Goal: Information Seeking & Learning: Find specific fact

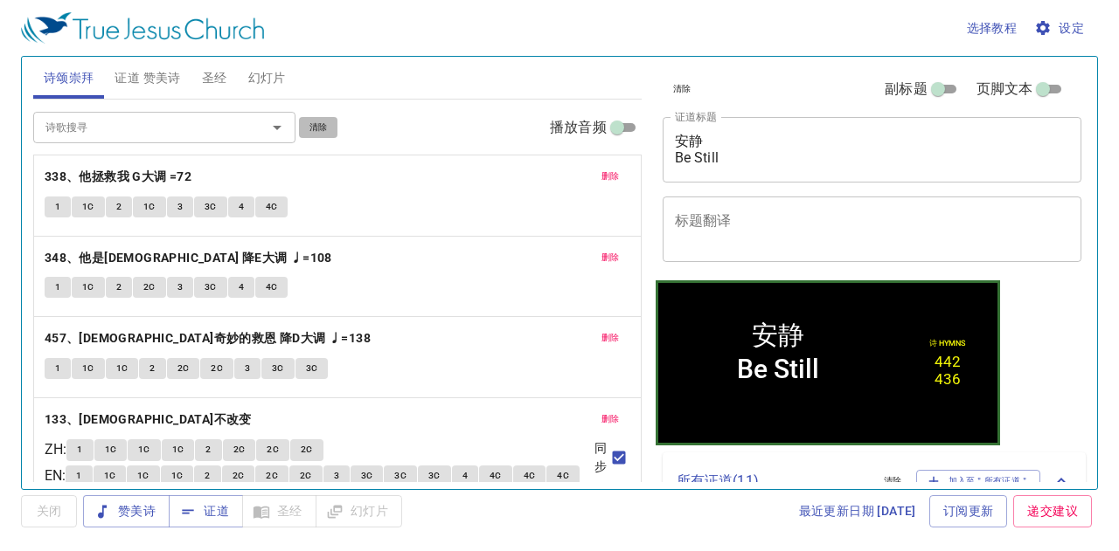
click at [313, 121] on span "清除" at bounding box center [318, 128] width 18 height 16
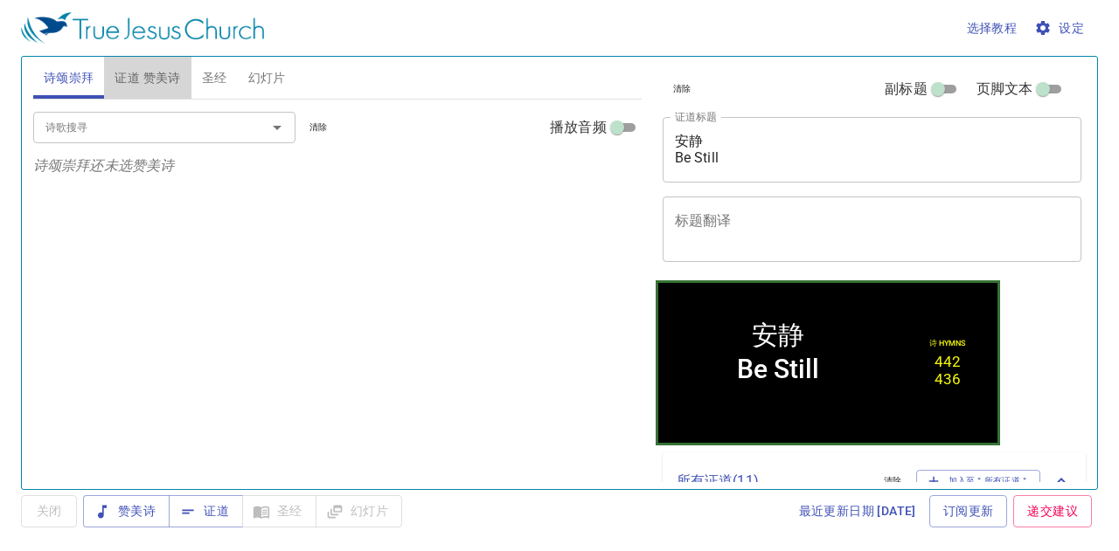
click at [164, 78] on span "证道 赞美诗" at bounding box center [147, 78] width 66 height 22
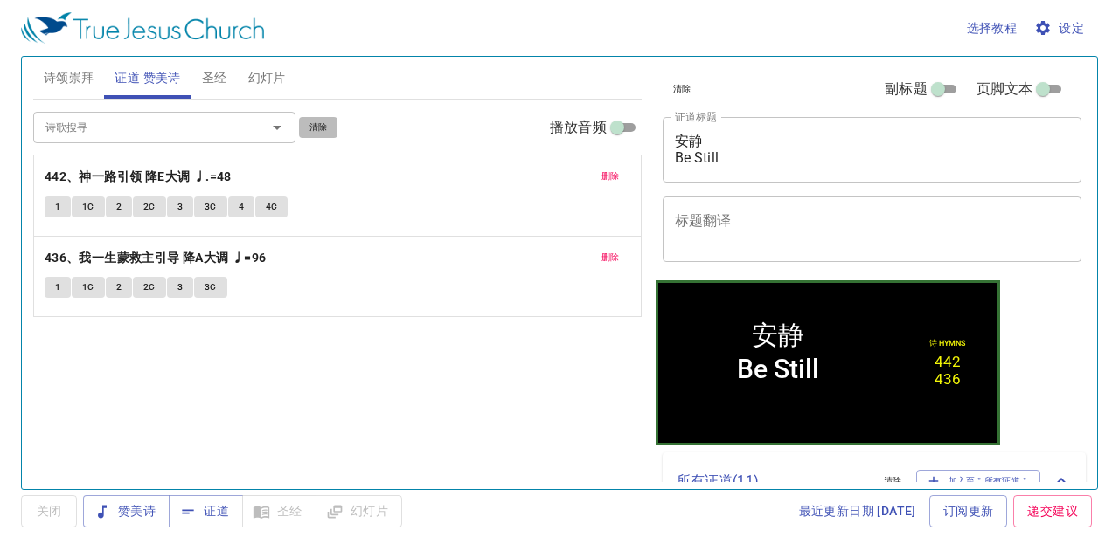
click at [316, 122] on span "清除" at bounding box center [318, 128] width 18 height 16
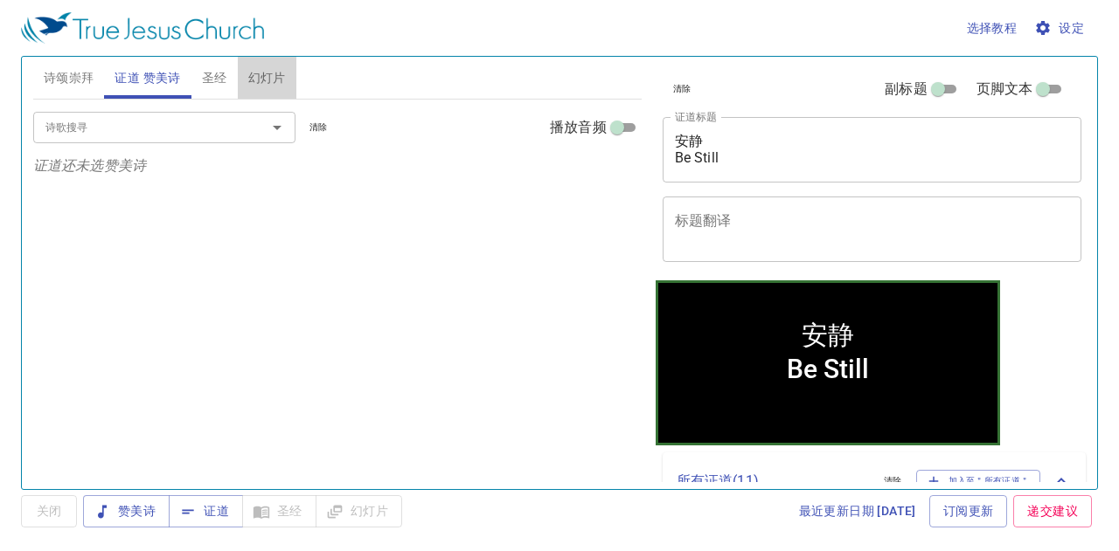
click at [257, 73] on span "幻灯片" at bounding box center [267, 78] width 38 height 22
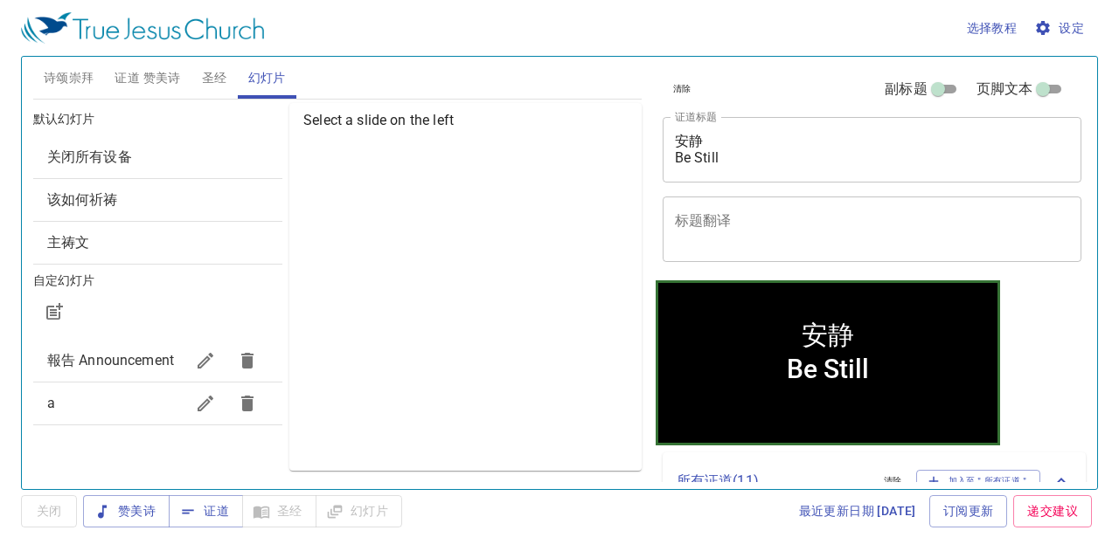
click at [119, 147] on span "关闭所有设备" at bounding box center [157, 157] width 221 height 21
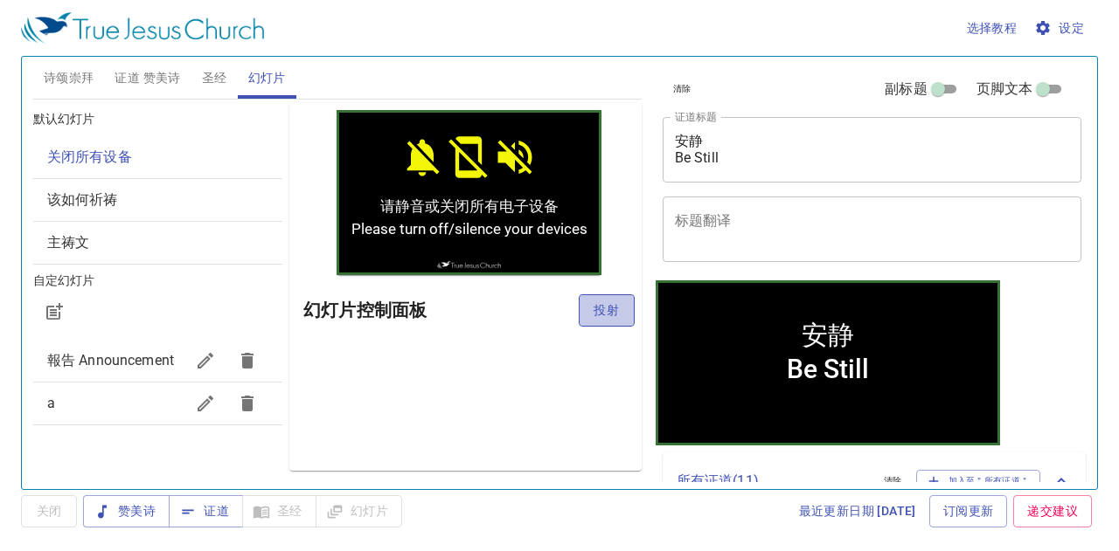
click at [610, 315] on span "投射" at bounding box center [607, 311] width 28 height 22
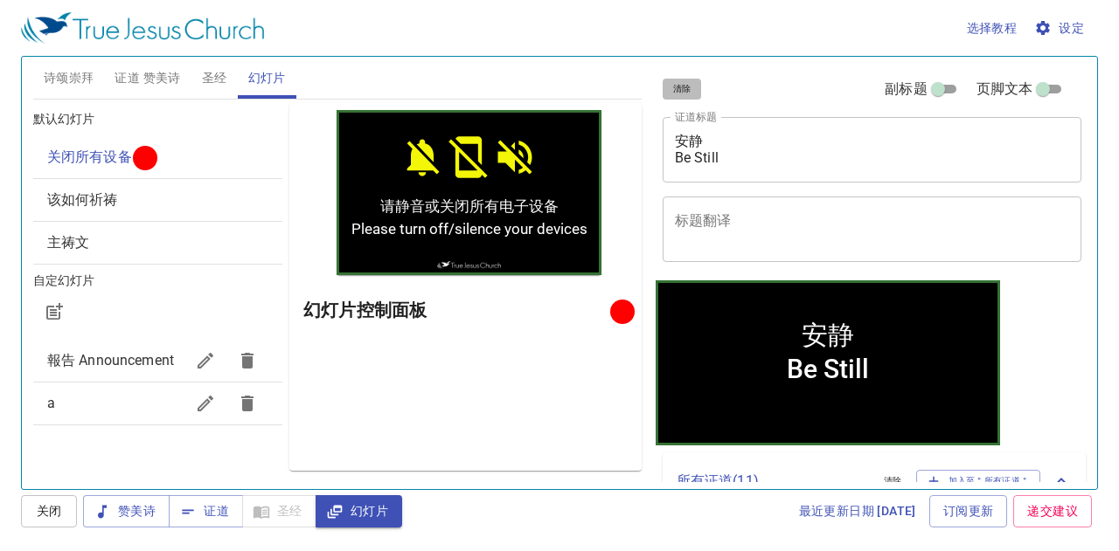
click at [690, 92] on span "清除" at bounding box center [682, 89] width 18 height 16
click at [94, 69] on button "诗颂崇拜" at bounding box center [69, 78] width 72 height 42
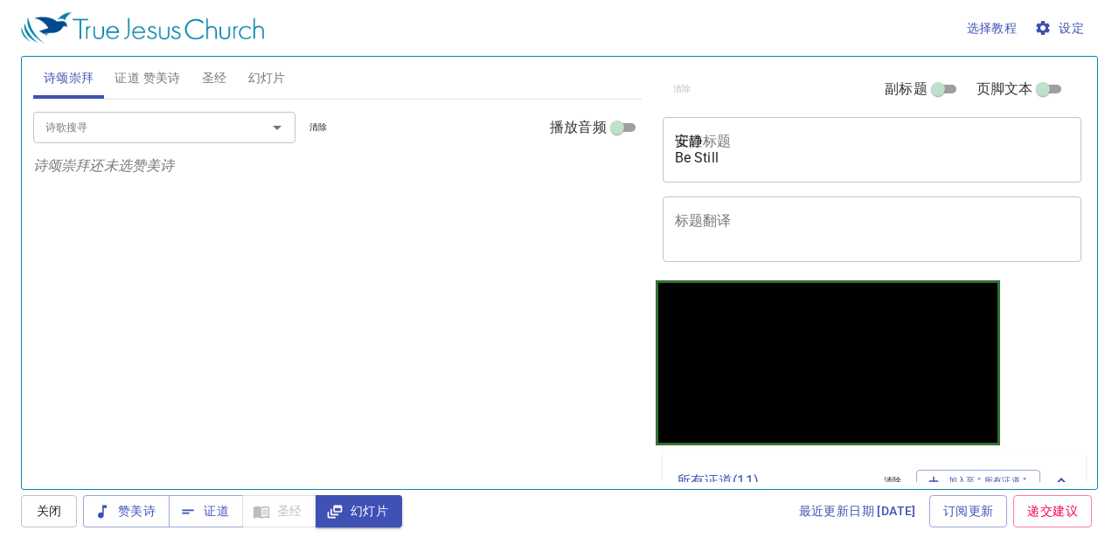
click at [147, 132] on input "诗歌搜寻" at bounding box center [138, 127] width 200 height 20
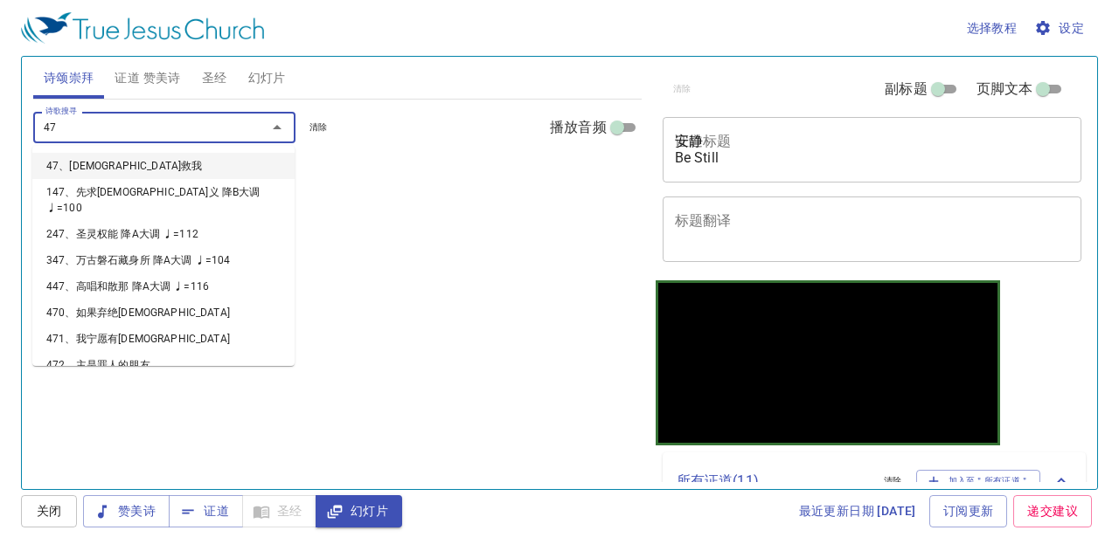
type input "477"
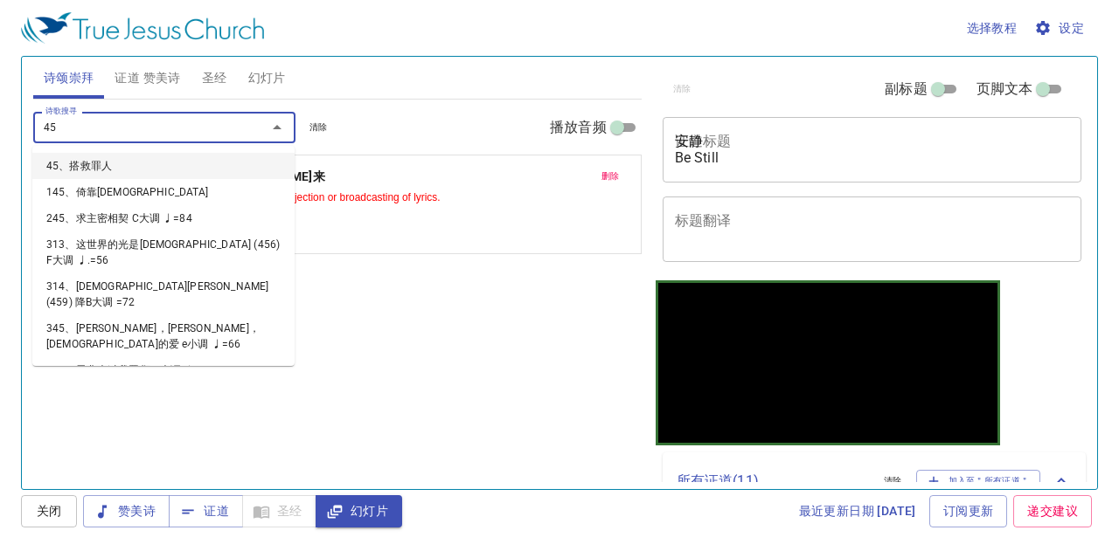
type input "450"
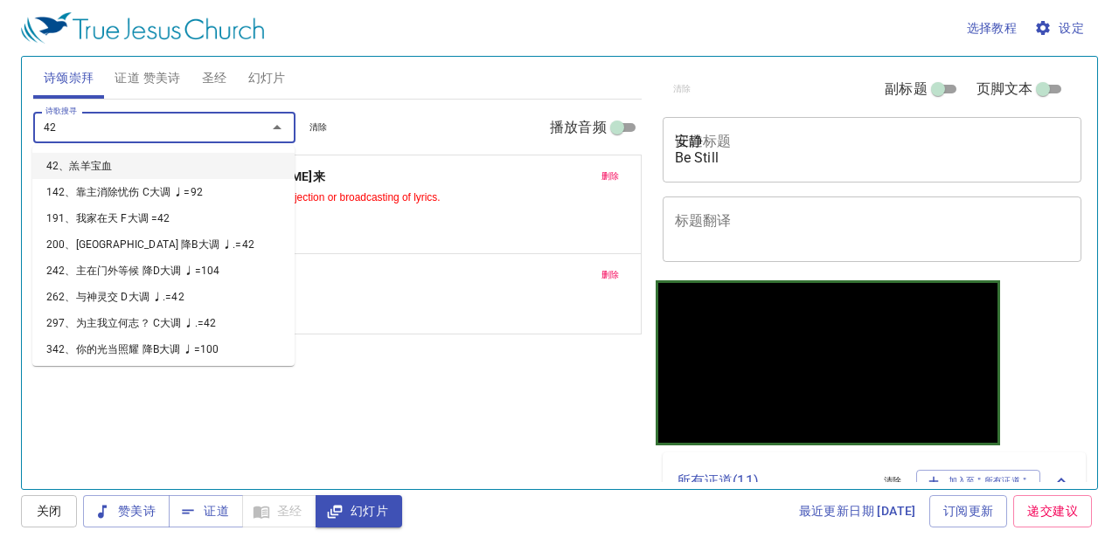
type input "427"
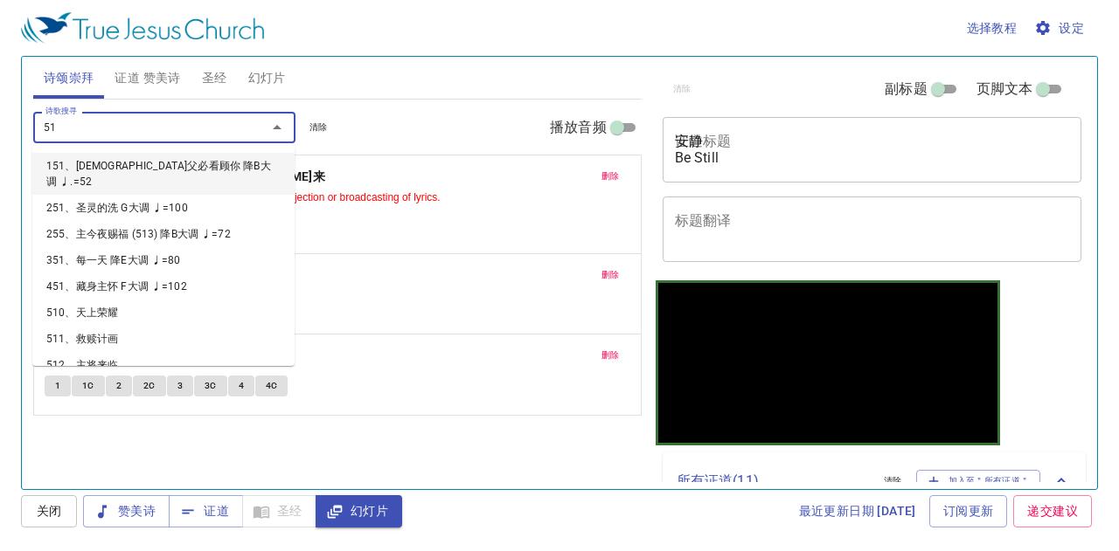
type input "518"
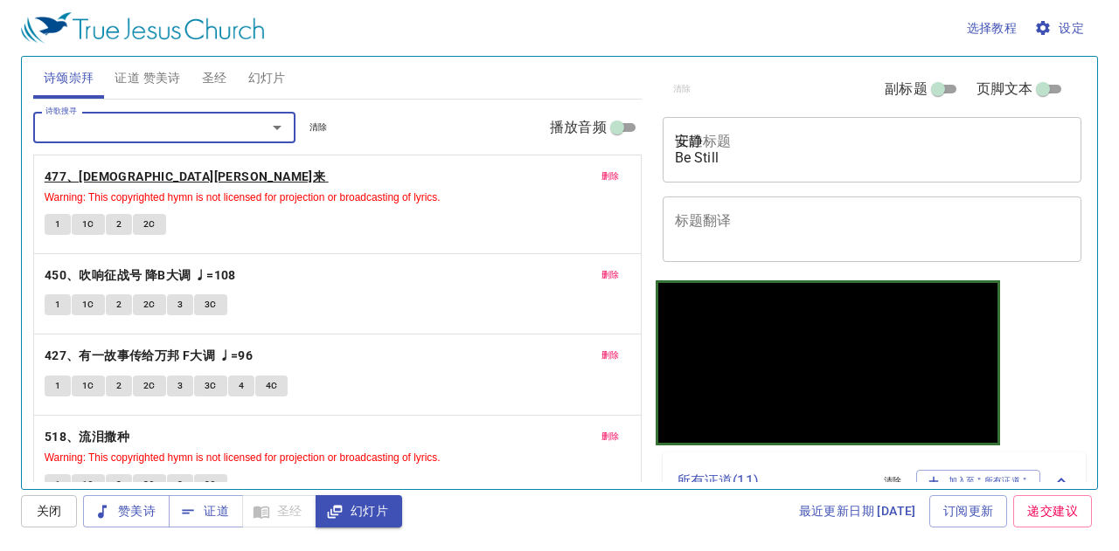
click at [87, 169] on b "477、[DEMOGRAPHIC_DATA][PERSON_NAME]来" at bounding box center [185, 177] width 281 height 22
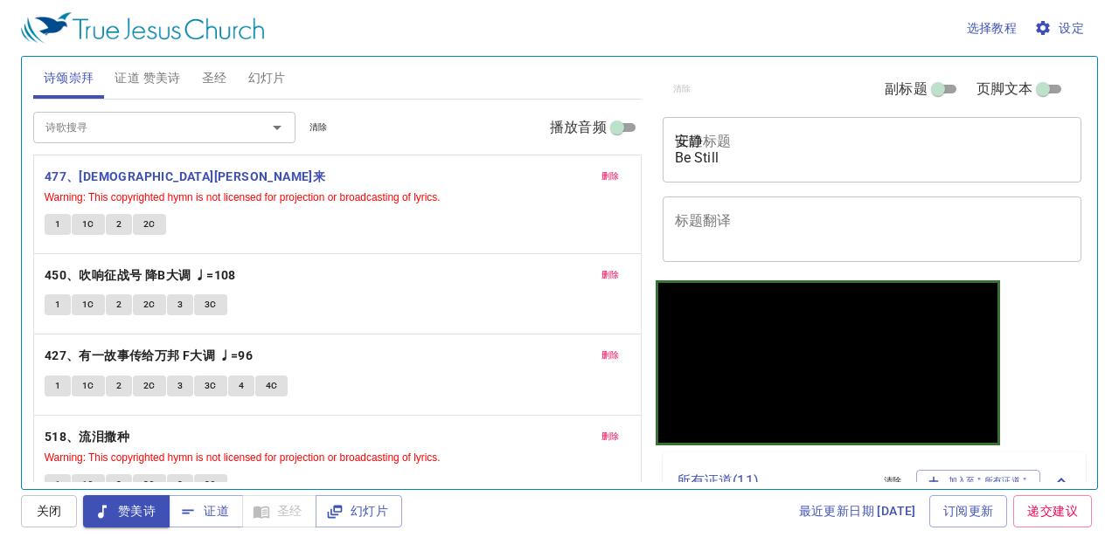
click at [58, 220] on span "1" at bounding box center [57, 225] width 5 height 16
click at [94, 218] on button "1C" at bounding box center [88, 224] width 33 height 21
click at [121, 218] on button "2" at bounding box center [119, 224] width 26 height 21
click at [146, 219] on span "2C" at bounding box center [149, 225] width 12 height 16
click at [94, 274] on b "450、吹响征战号 降B大调 ♩=108" at bounding box center [140, 276] width 191 height 22
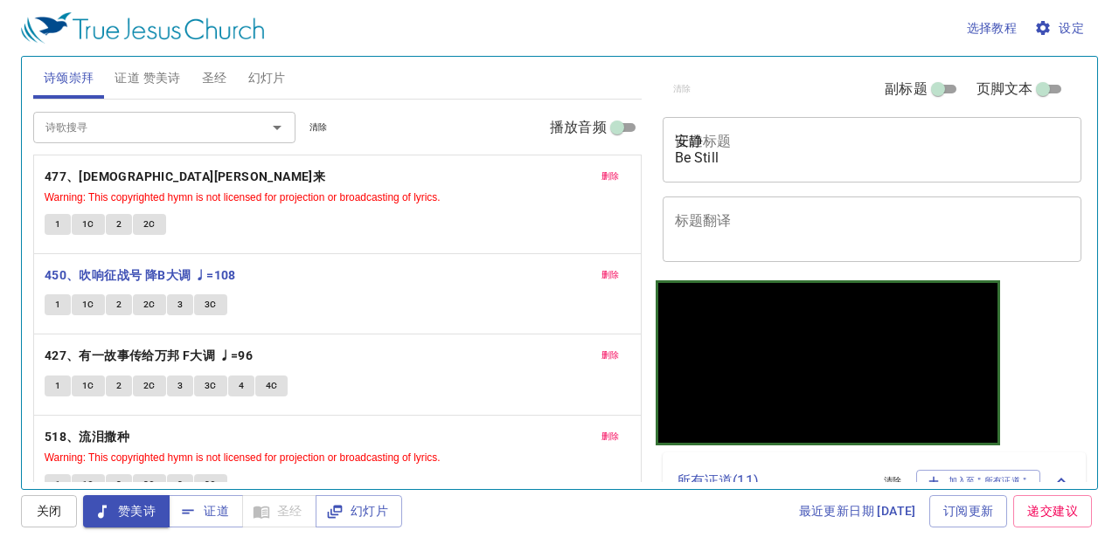
click at [55, 297] on span "1" at bounding box center [57, 305] width 5 height 16
click at [83, 297] on span "1C" at bounding box center [88, 305] width 12 height 16
click at [116, 297] on span "2" at bounding box center [118, 305] width 5 height 16
click at [141, 297] on button "2C" at bounding box center [149, 305] width 33 height 21
click at [170, 299] on button "3" at bounding box center [180, 305] width 26 height 21
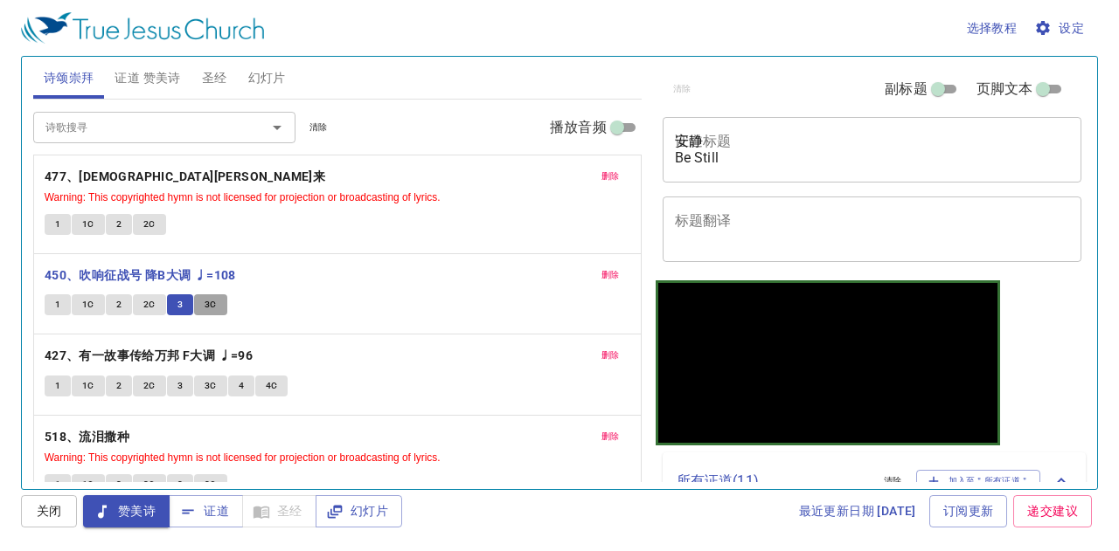
click at [208, 297] on span "3C" at bounding box center [210, 305] width 12 height 16
click at [124, 356] on b "427、有一故事传给万邦 F大调 ♩=96" at bounding box center [149, 356] width 208 height 22
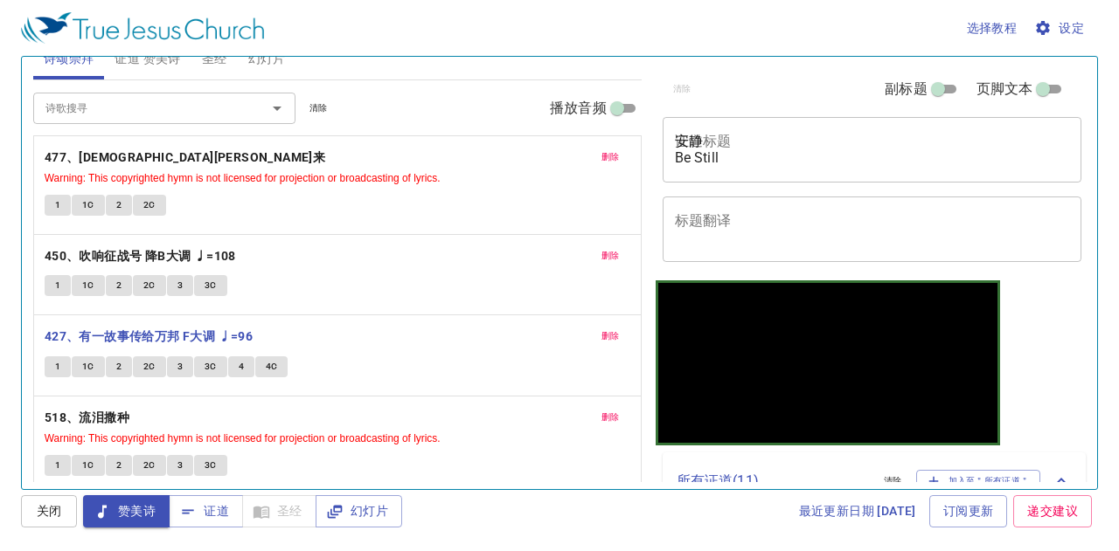
scroll to position [28, 0]
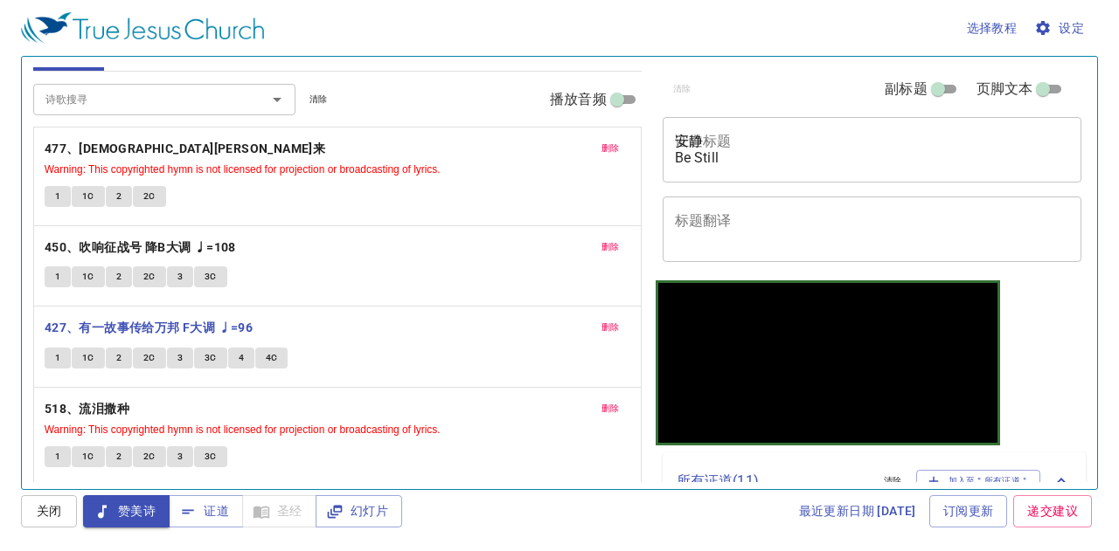
click at [55, 350] on span "1" at bounding box center [57, 358] width 5 height 16
click at [82, 348] on button "1C" at bounding box center [88, 358] width 33 height 21
click at [115, 348] on button "2" at bounding box center [119, 358] width 26 height 21
click at [145, 352] on span "2C" at bounding box center [149, 358] width 12 height 16
click at [178, 352] on span "3" at bounding box center [179, 358] width 5 height 16
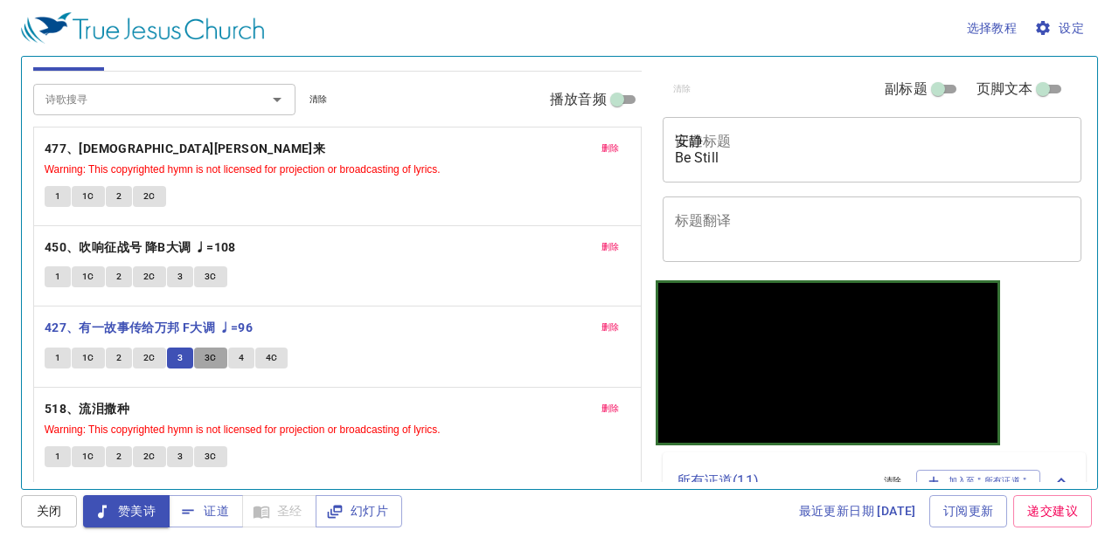
click at [204, 350] on span "3C" at bounding box center [210, 358] width 12 height 16
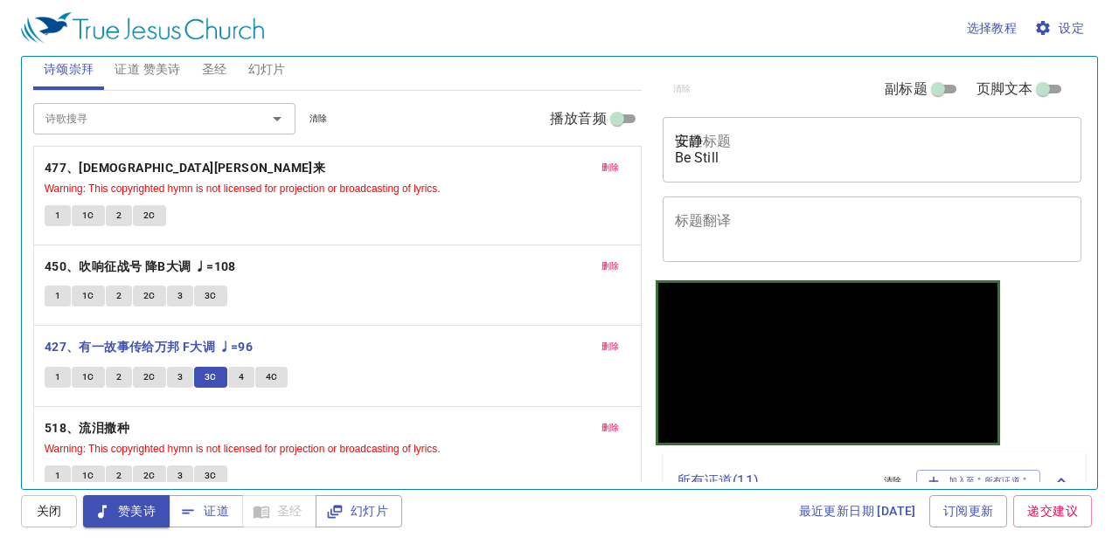
scroll to position [0, 0]
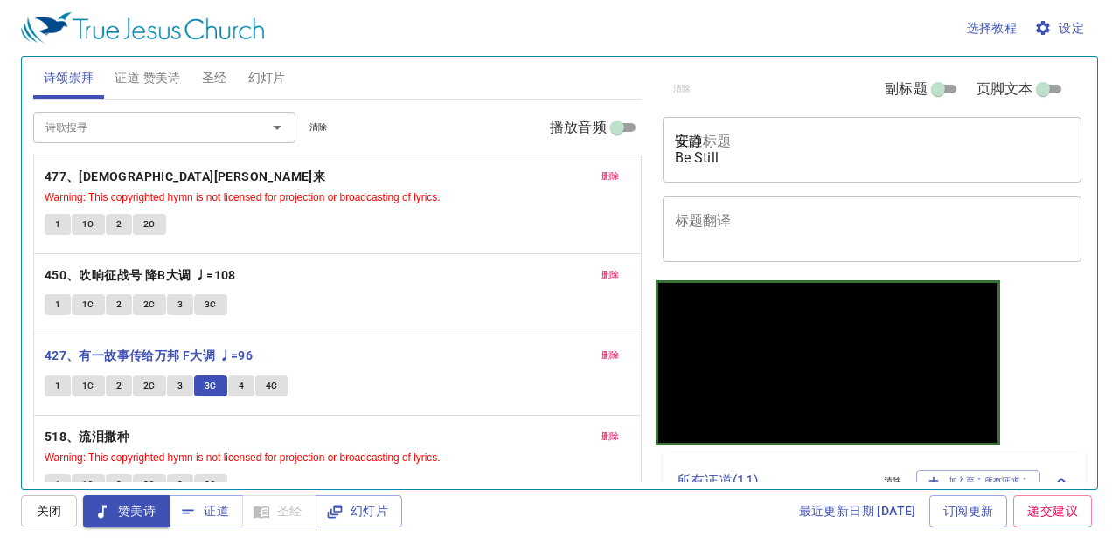
click at [156, 70] on span "证道 赞美诗" at bounding box center [147, 78] width 66 height 22
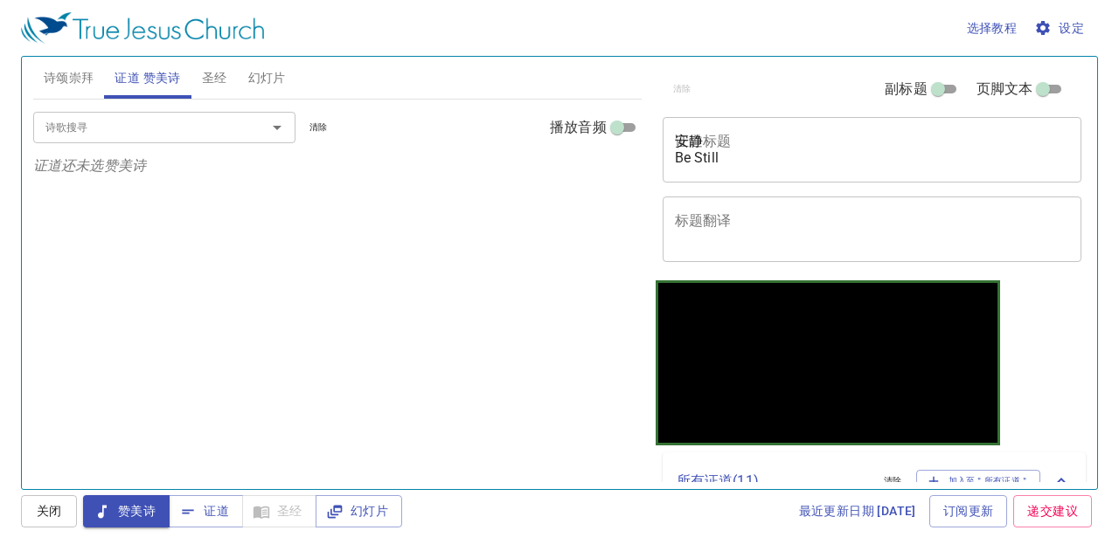
click at [162, 121] on input "诗歌搜寻" at bounding box center [138, 127] width 200 height 20
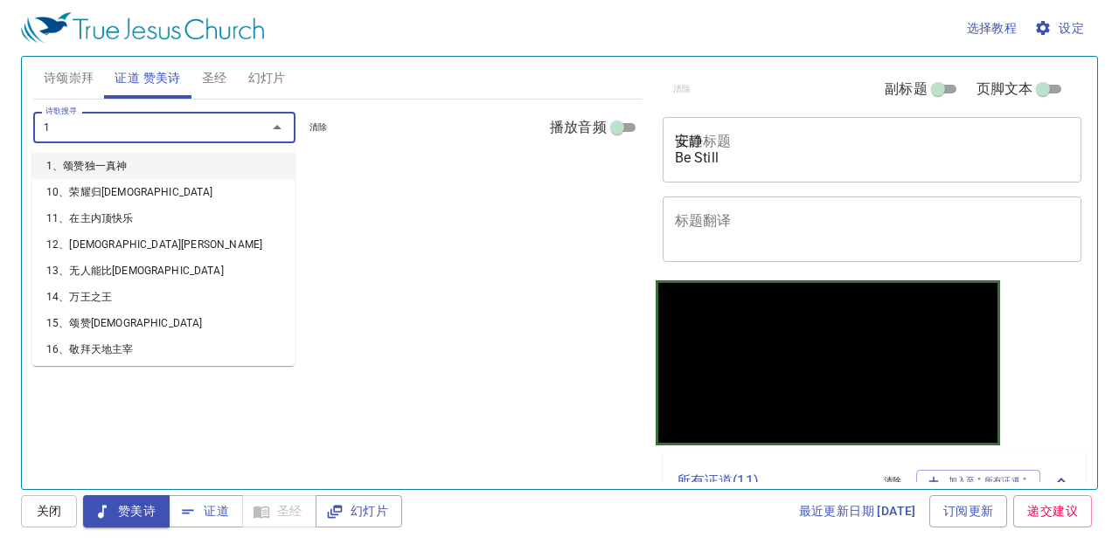
type input "11"
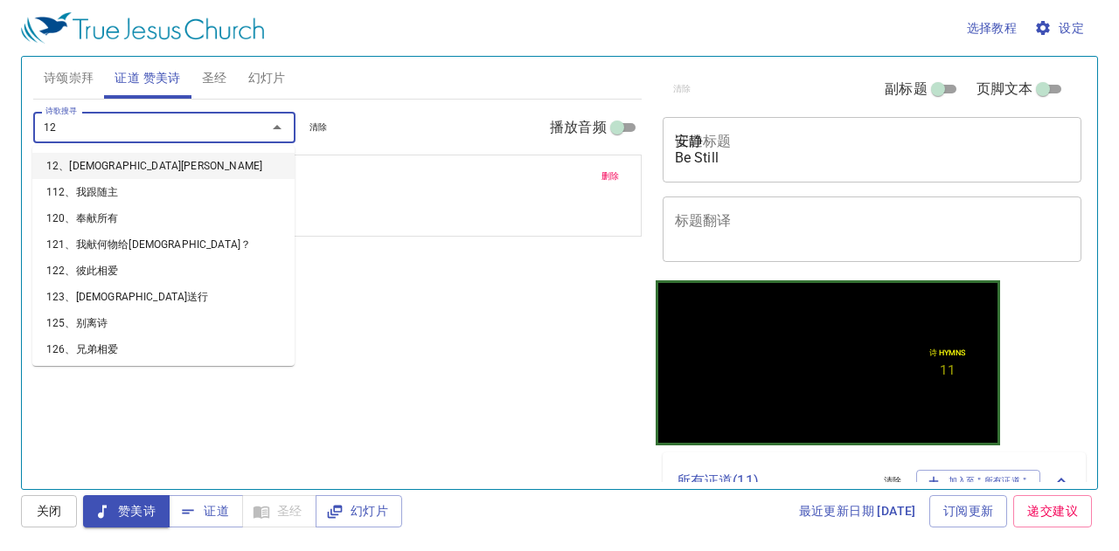
type input "127"
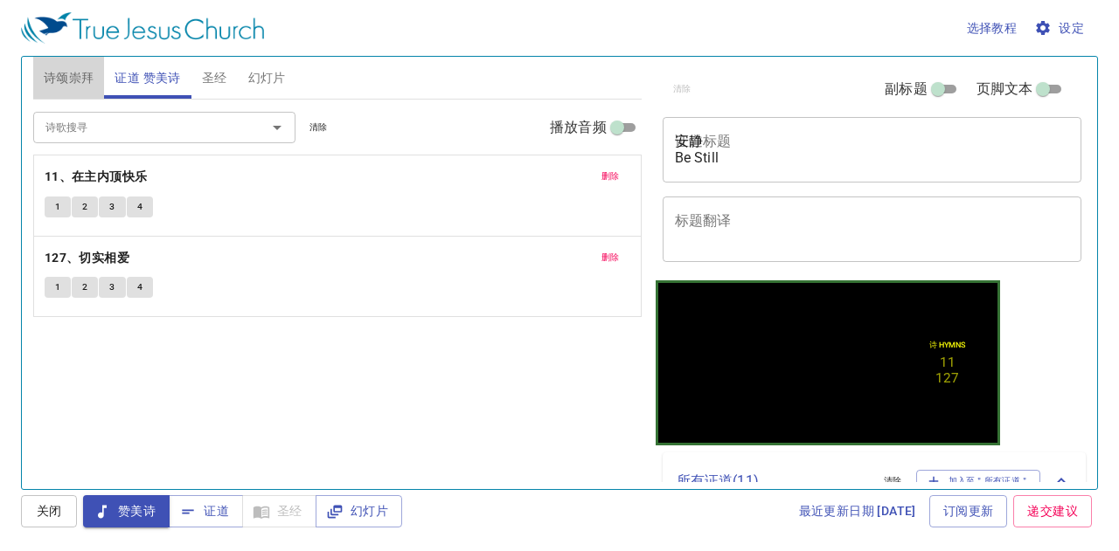
click at [66, 71] on span "诗颂崇拜" at bounding box center [69, 78] width 51 height 22
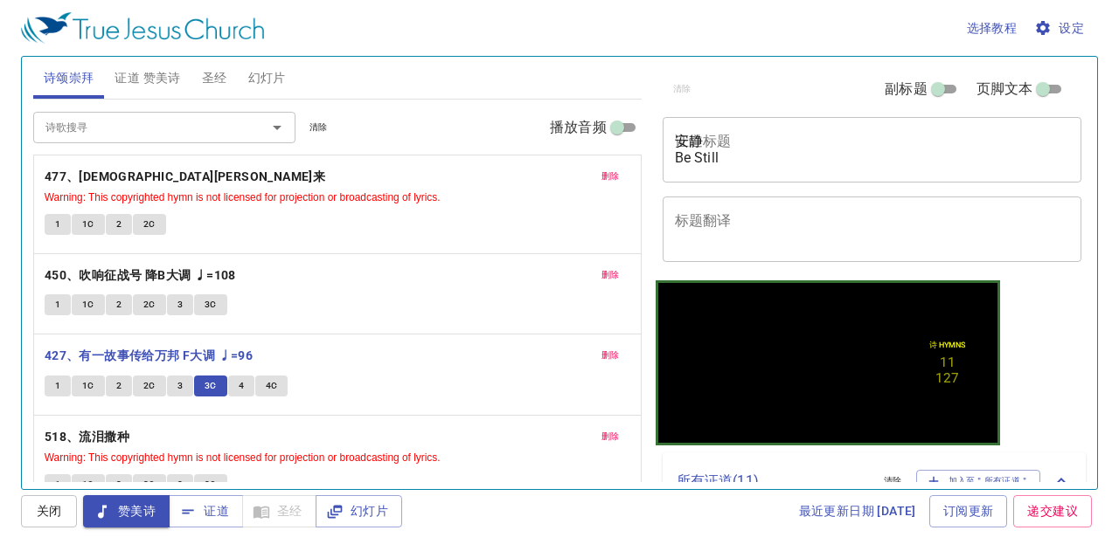
click at [772, 144] on textarea "安静 Be Still" at bounding box center [872, 149] width 395 height 33
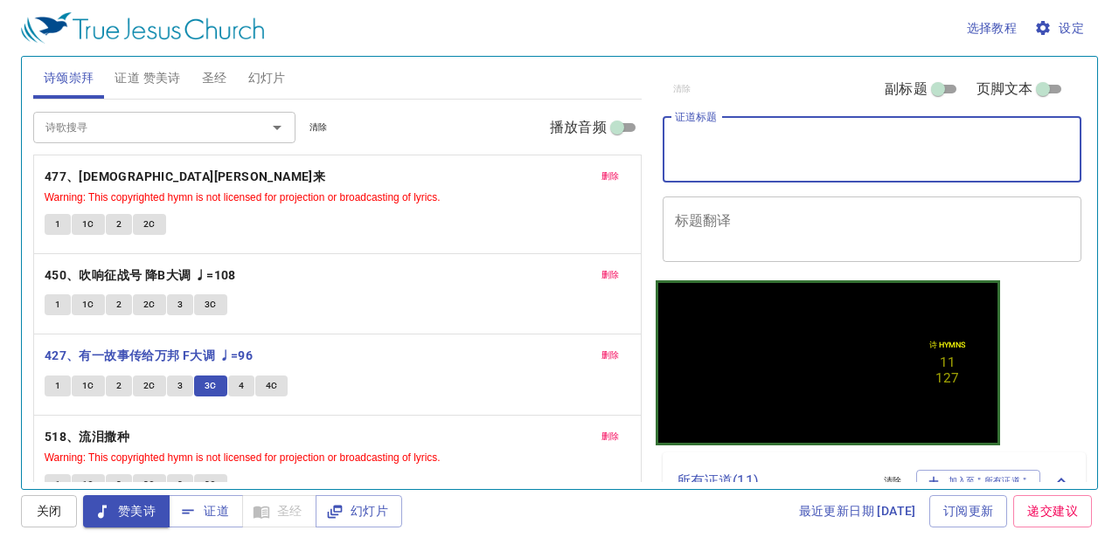
type textarea """
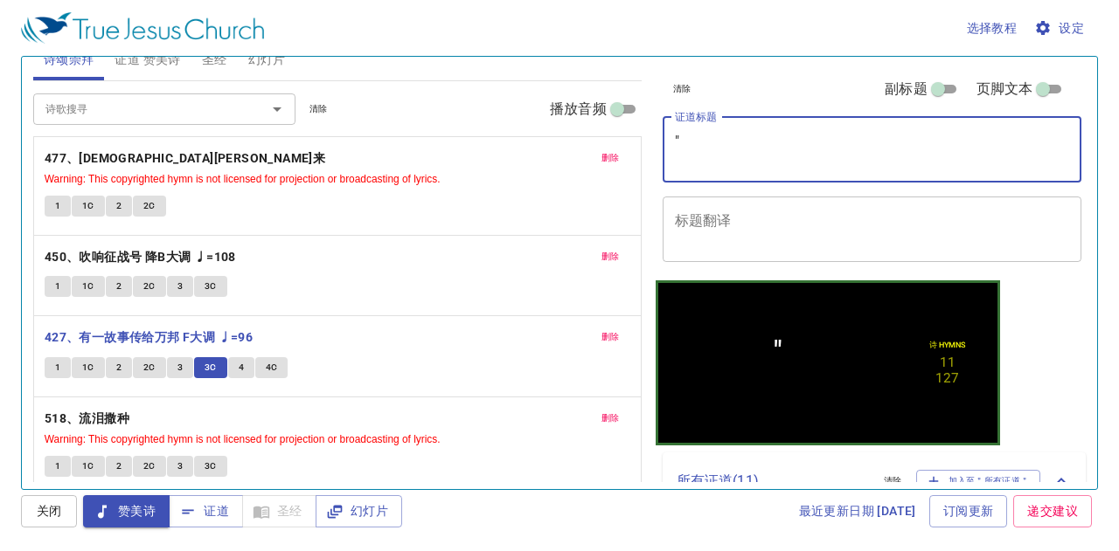
scroll to position [28, 0]
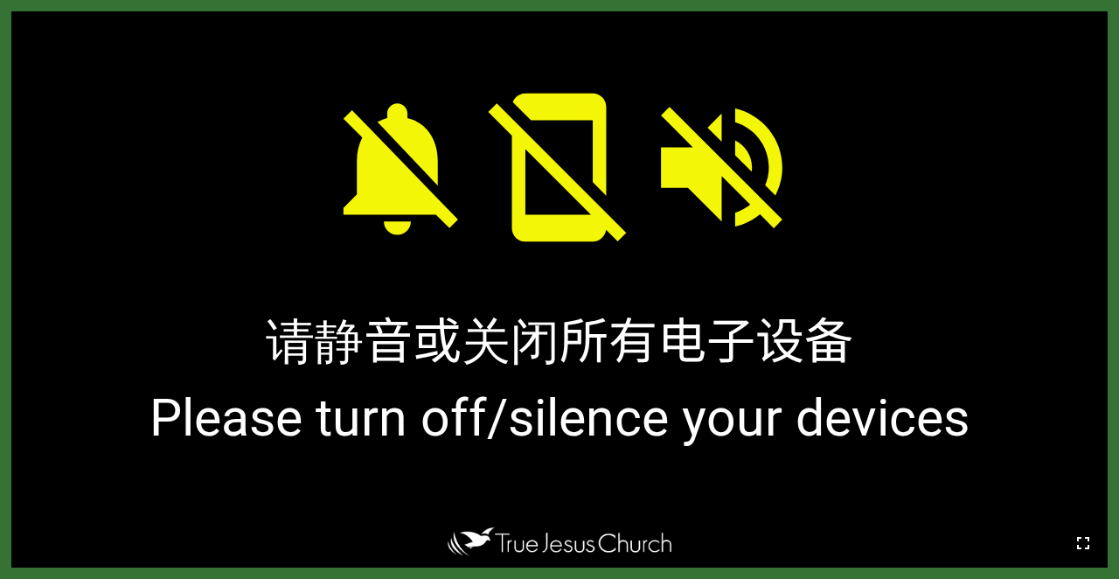
click at [705, 544] on icon "button" at bounding box center [1082, 542] width 21 height 21
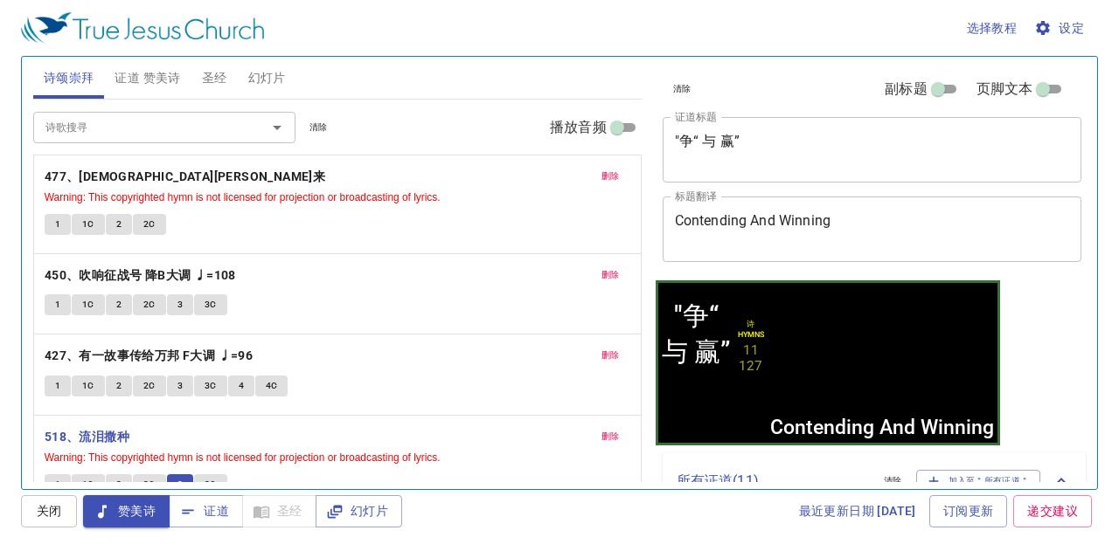
scroll to position [28, 0]
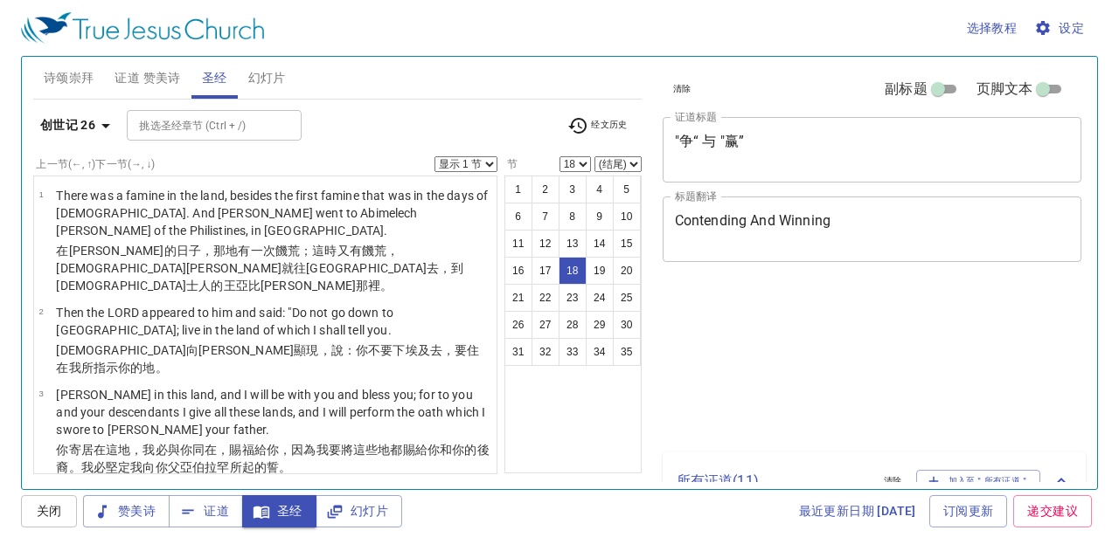
select select "18"
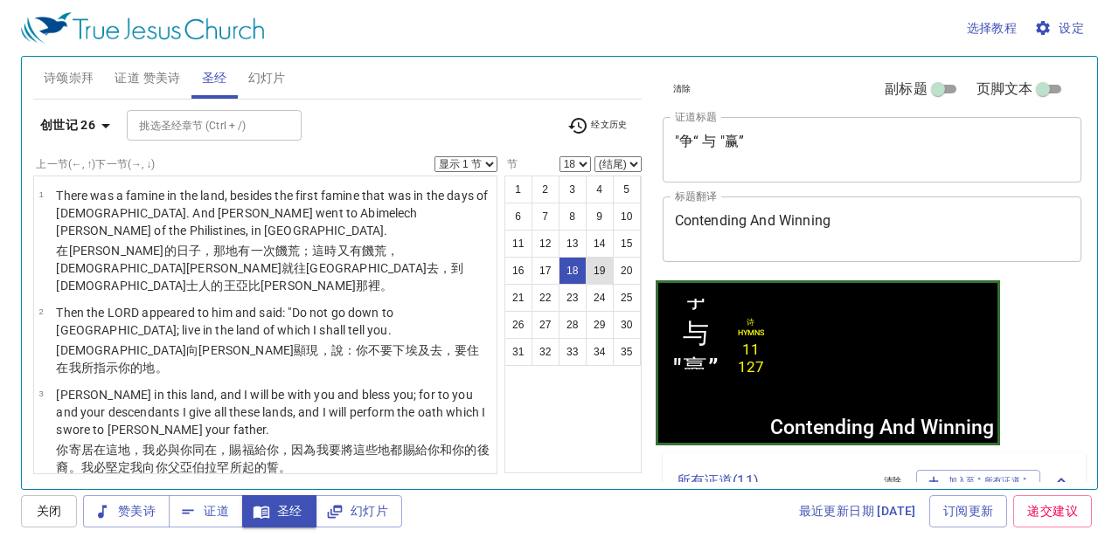
scroll to position [1269, 0]
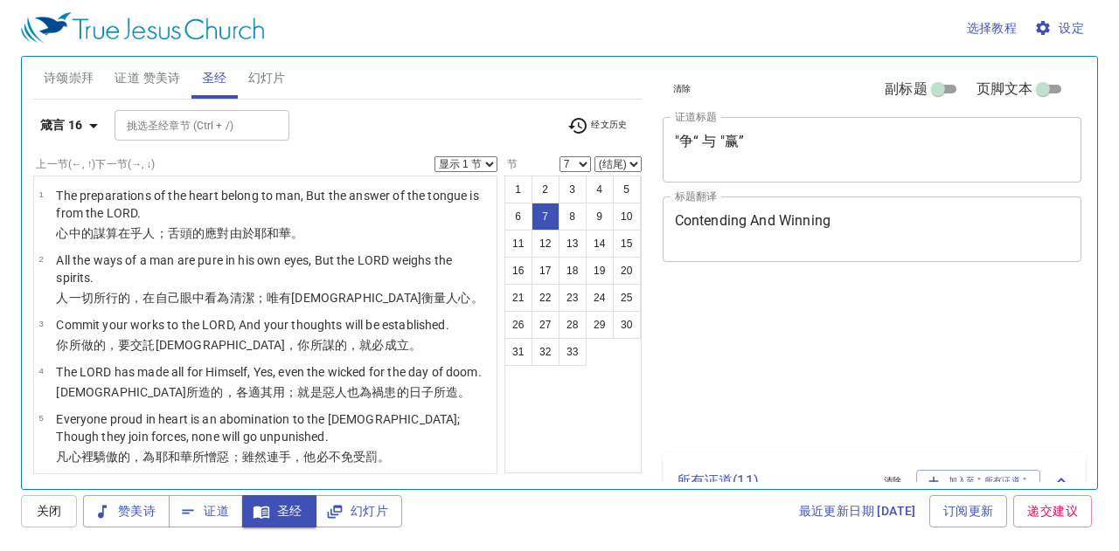
select select "7"
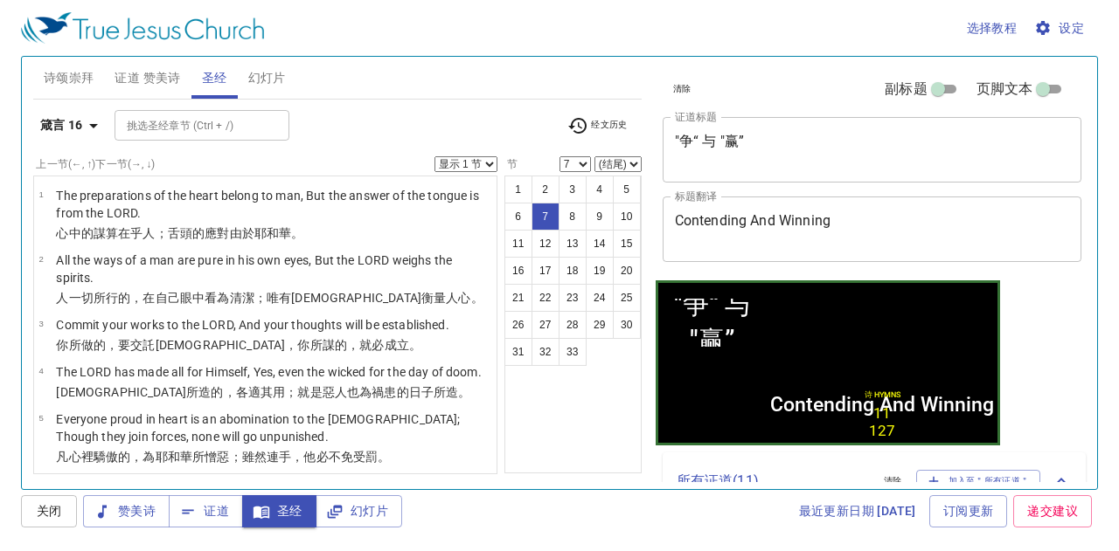
scroll to position [260, 0]
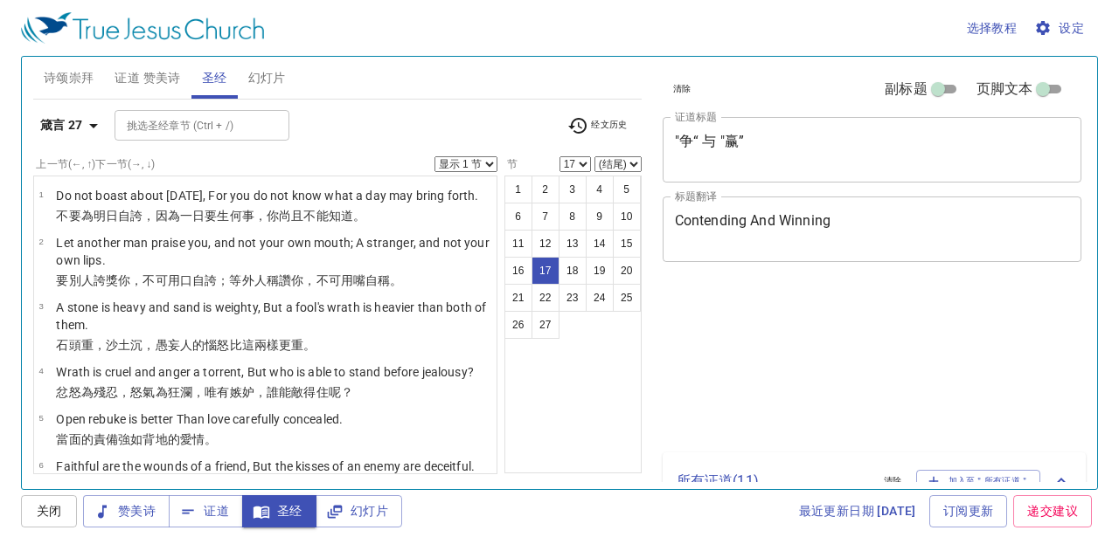
select select "17"
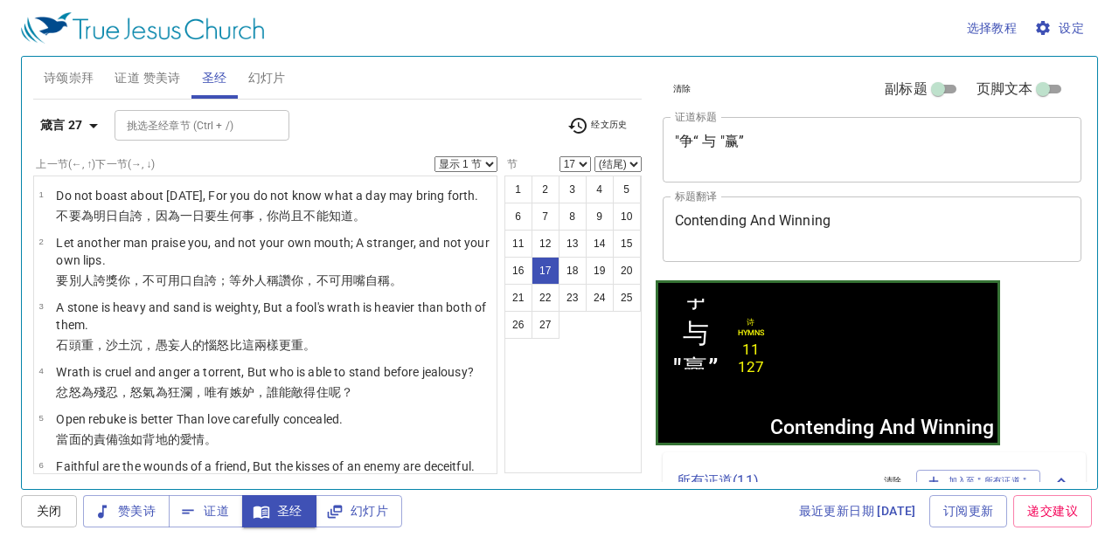
scroll to position [846, 0]
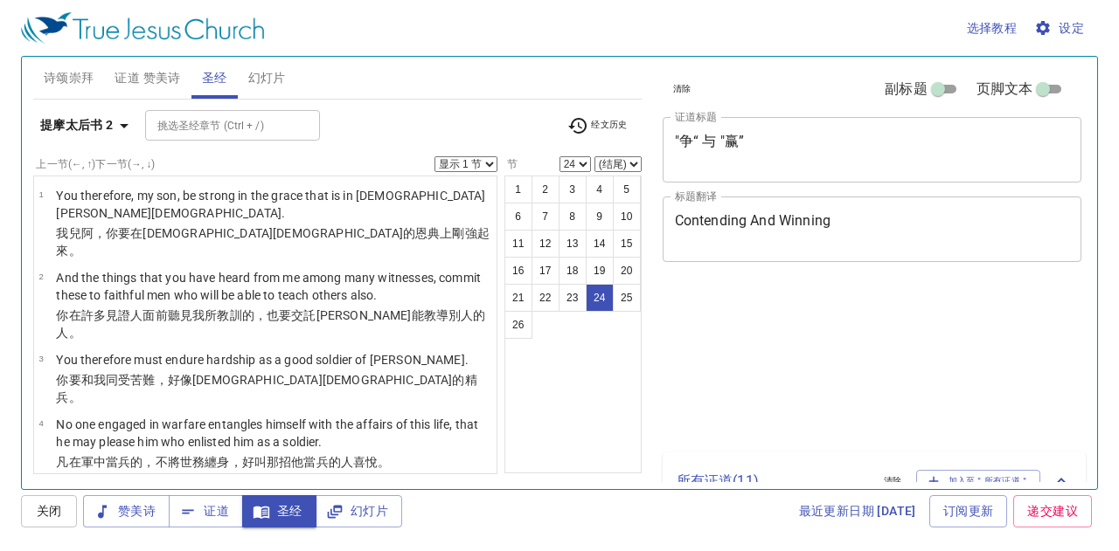
select select "24"
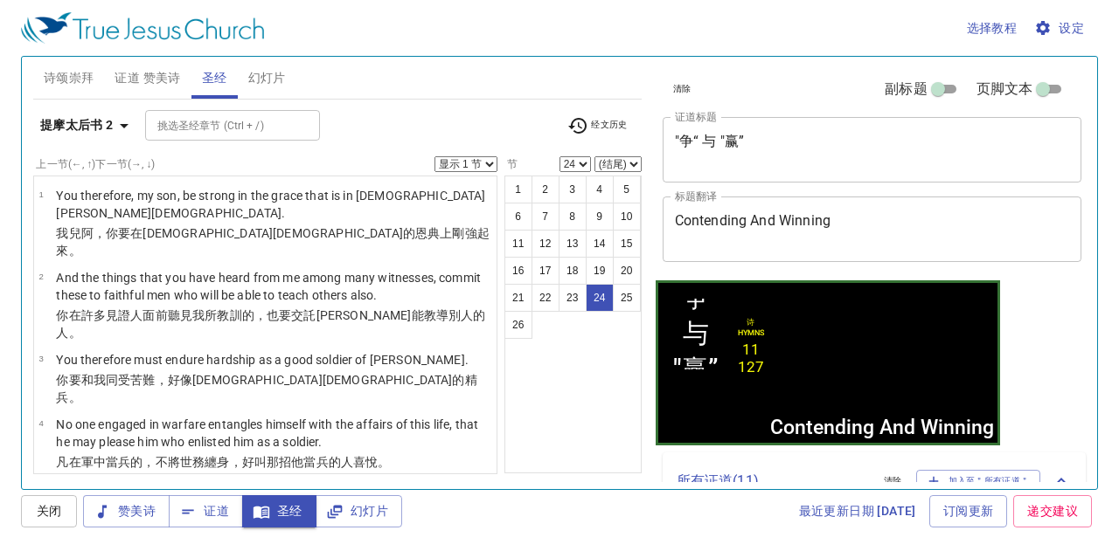
scroll to position [1379, 0]
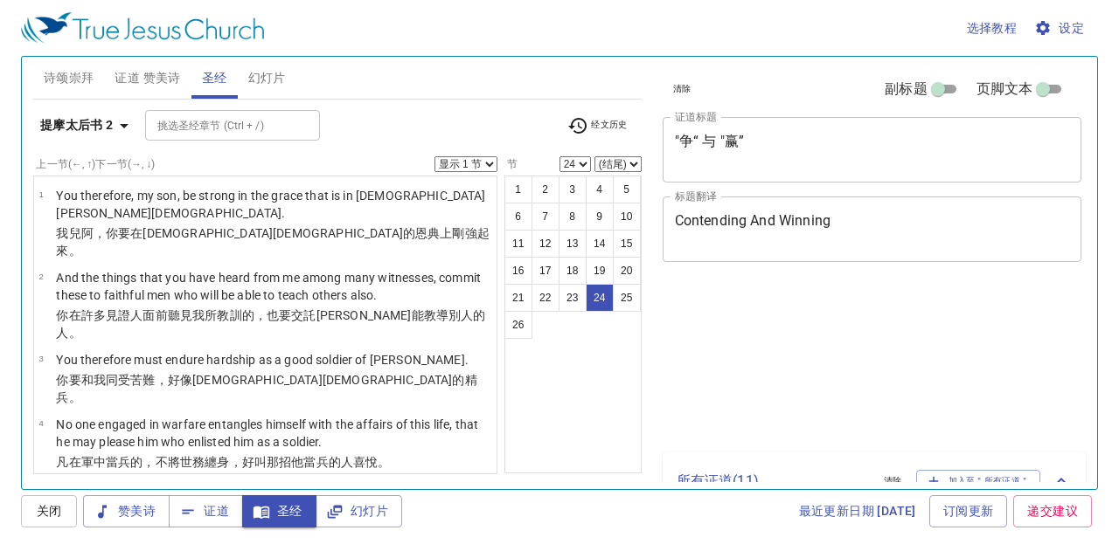
select select "24"
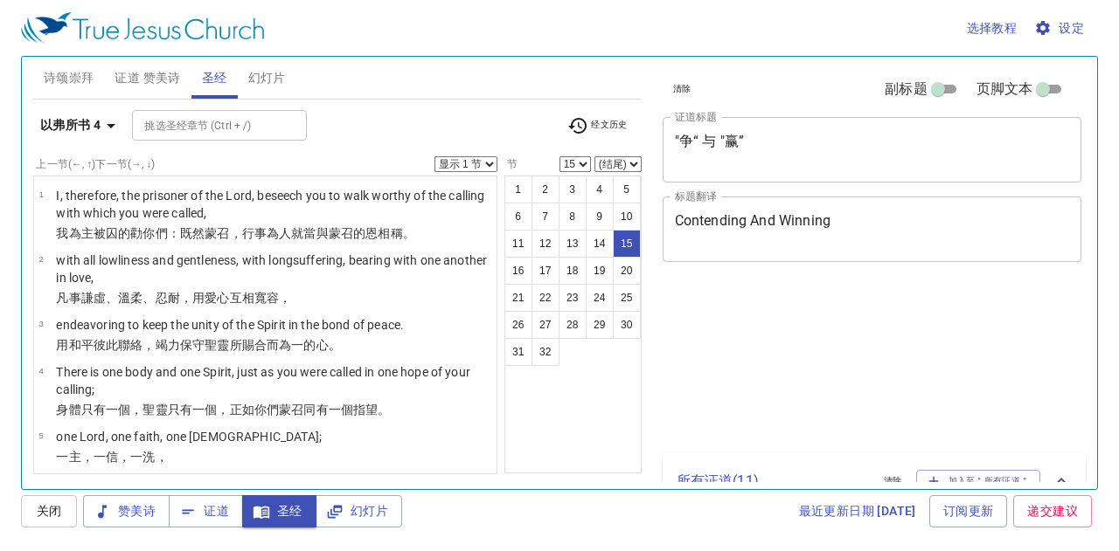
select select "15"
